Goal: Navigation & Orientation: Find specific page/section

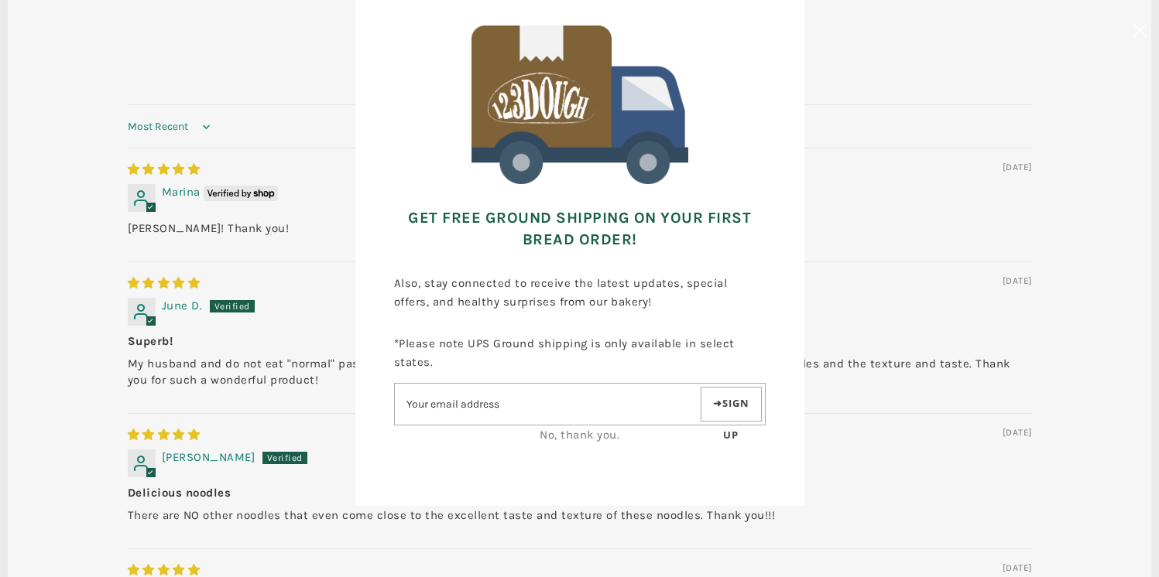
scroll to position [102, 0]
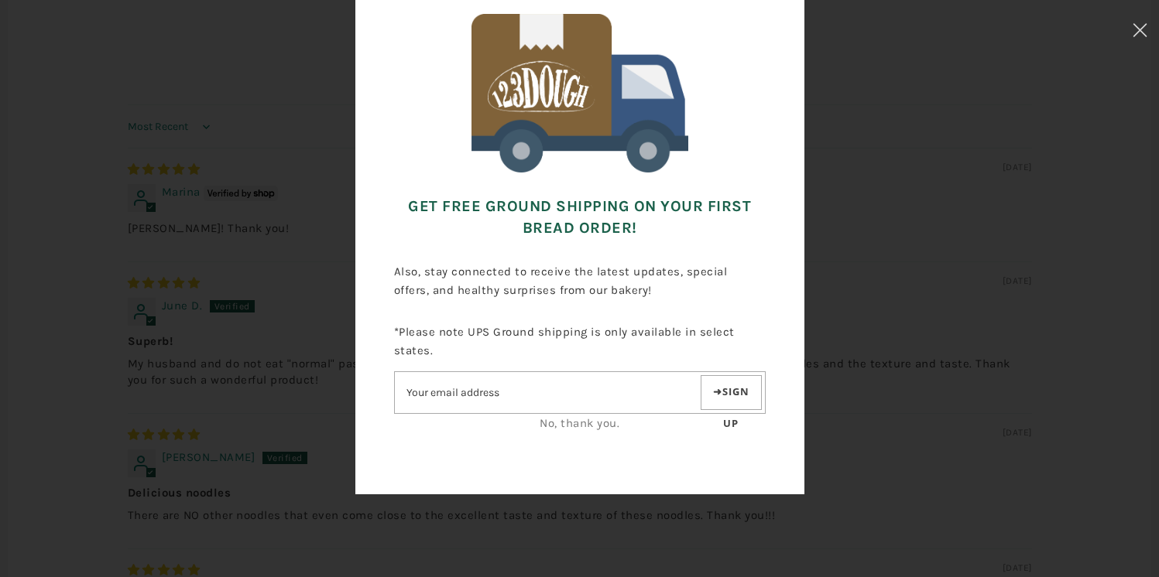
click at [594, 425] on link "No, thank you." at bounding box center [579, 423] width 80 height 14
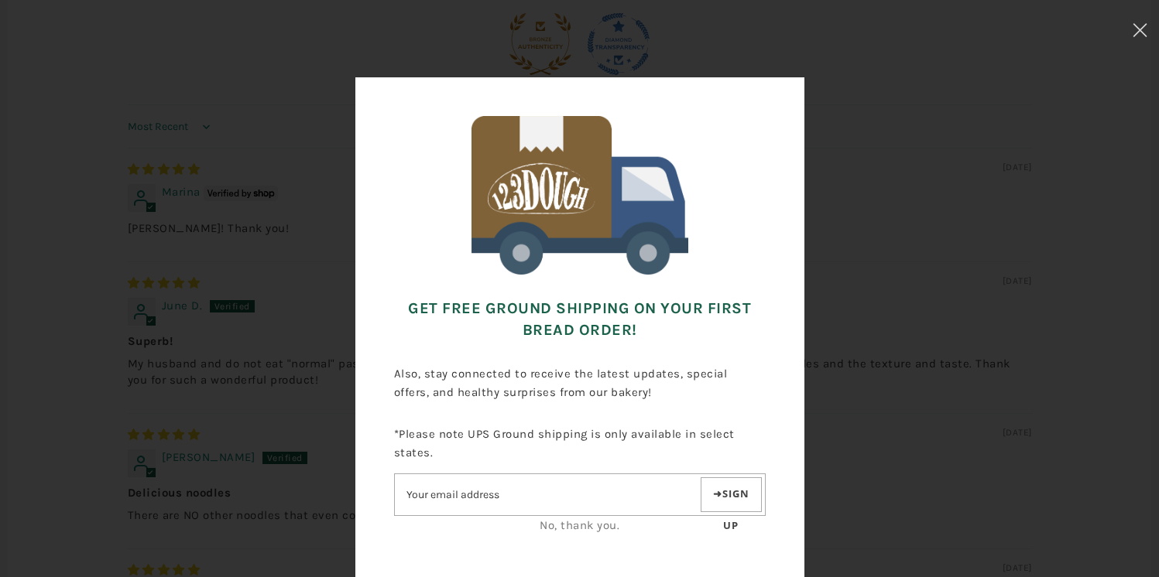
click at [586, 536] on p\<i "*Please note UPS Ground shipping is only available in select states. Sign up No…" at bounding box center [579, 479] width 371 height 133
click at [584, 531] on link "No, thank you." at bounding box center [579, 526] width 80 height 14
click at [1129, 35] on button at bounding box center [1140, 32] width 38 height 65
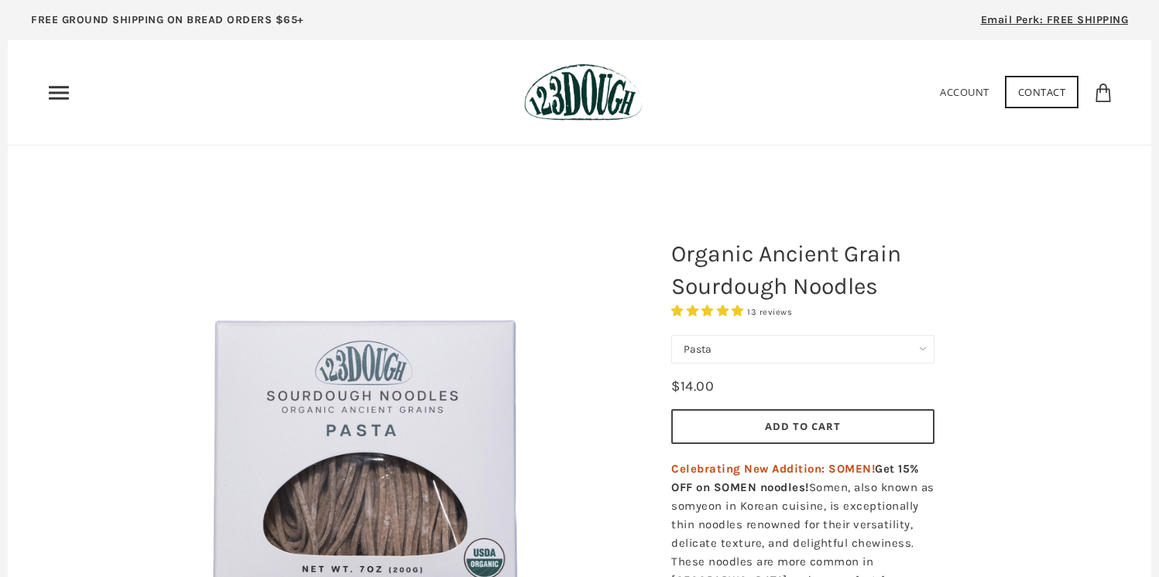
click at [53, 88] on icon "Primary" at bounding box center [58, 92] width 25 height 25
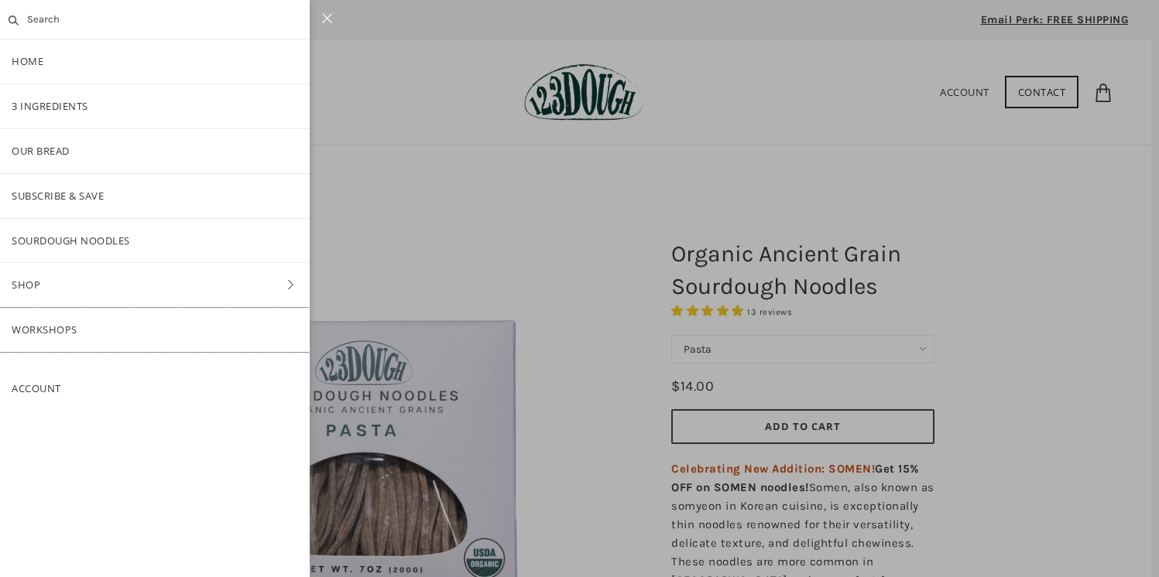
click at [52, 327] on link "Workshops" at bounding box center [155, 330] width 310 height 44
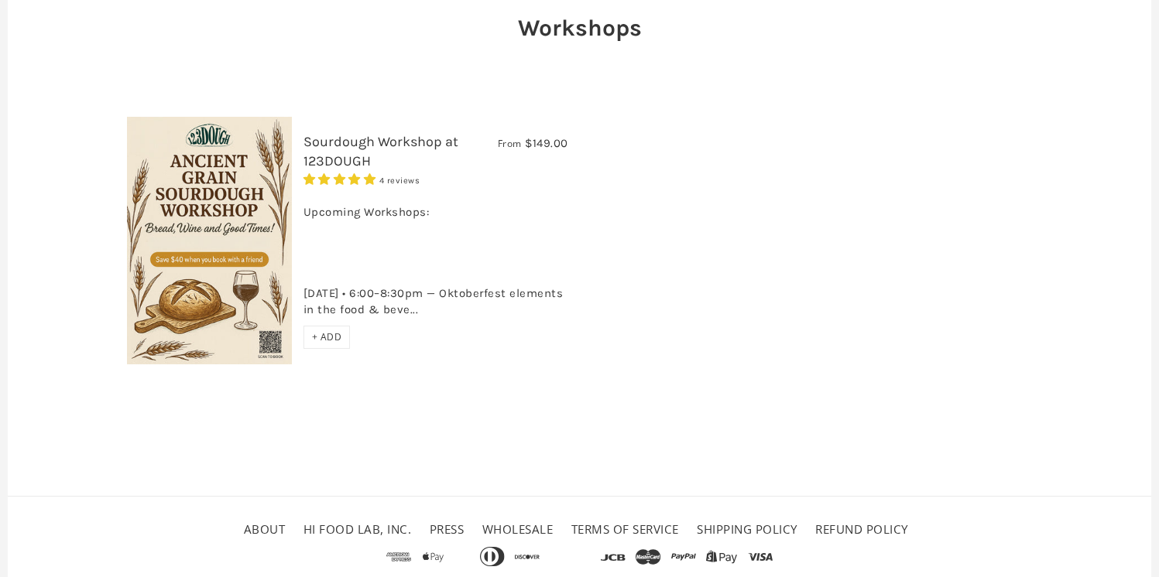
scroll to position [182, 0]
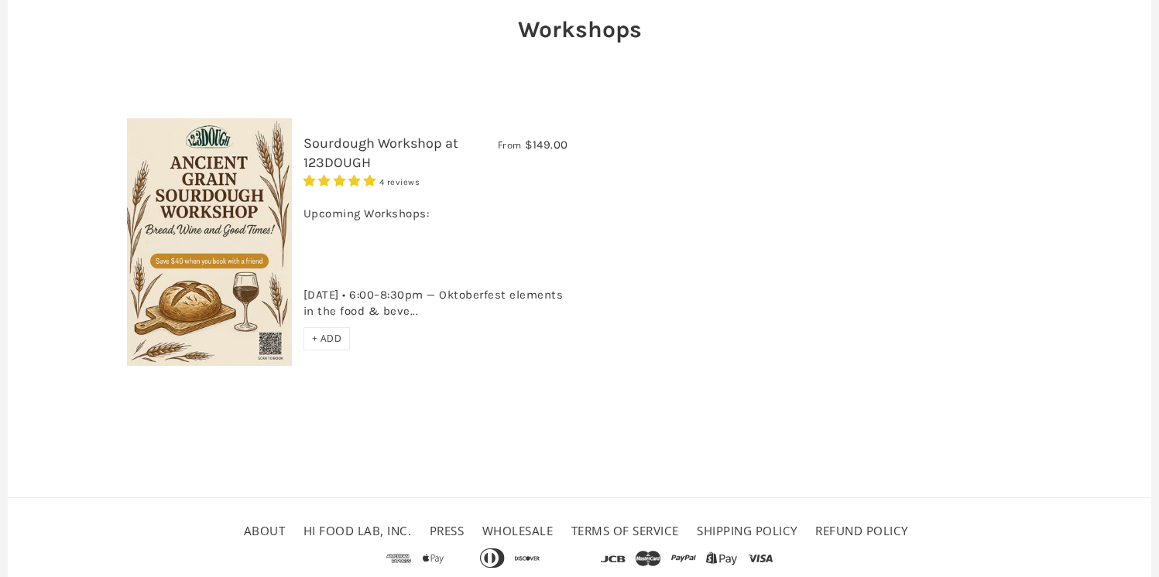
click at [372, 304] on div "Upcoming Workshops: Fri, Oct 17 • 6:00–8:30pm — Oktoberfest elements in the foo…" at bounding box center [435, 259] width 265 height 138
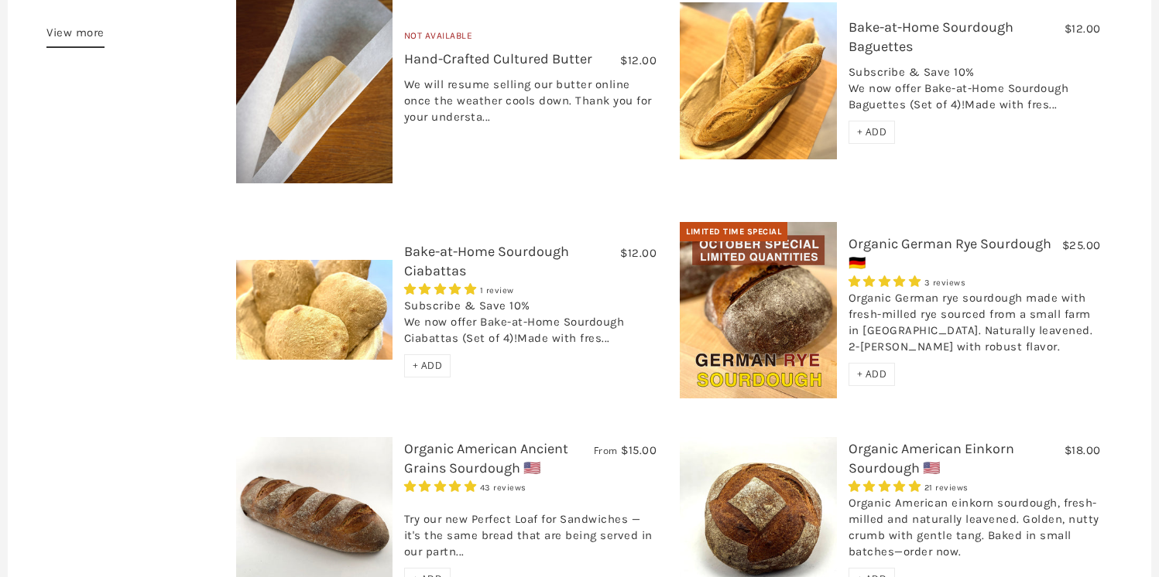
scroll to position [593, 0]
